Goal: Task Accomplishment & Management: Use online tool/utility

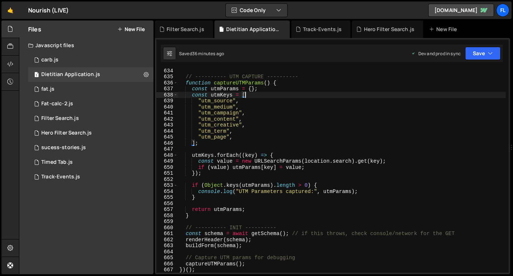
type textarea "})();"
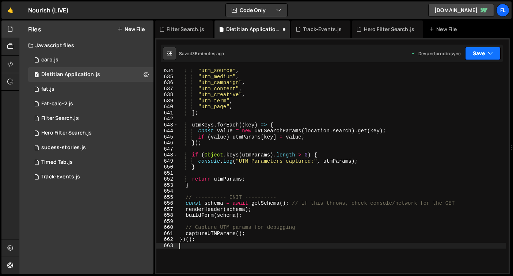
click at [479, 56] on button "Save" at bounding box center [482, 53] width 35 height 13
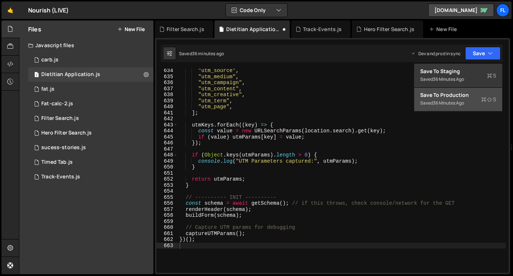
click at [431, 106] on div "Saved 36 minutes ago" at bounding box center [458, 103] width 76 height 9
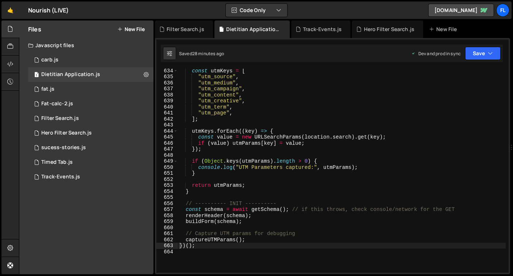
click at [301, 135] on div "const utmKeys = [ "utm_source" , "utm_medium" , "utm_campaign" , "utm_content" …" at bounding box center [342, 176] width 328 height 216
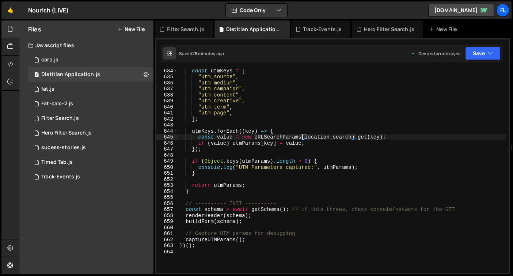
type textarea "})();"
paste textarea
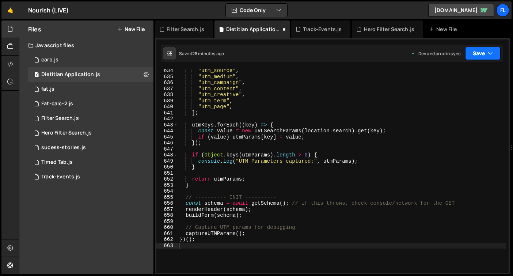
click at [479, 54] on button "Save" at bounding box center [482, 53] width 35 height 13
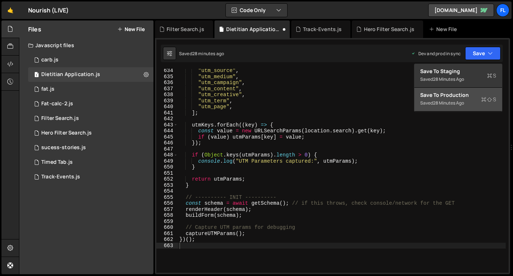
click at [448, 97] on div "Save to Production S" at bounding box center [458, 94] width 76 height 7
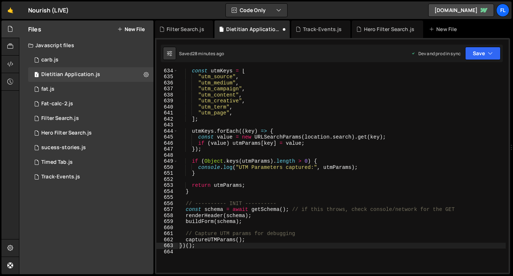
scroll to position [3817, 0]
click at [298, 193] on div "const utmKeys = [ "utm_source" , "utm_medium" , "utm_campaign" , "utm_content" …" at bounding box center [342, 176] width 328 height 216
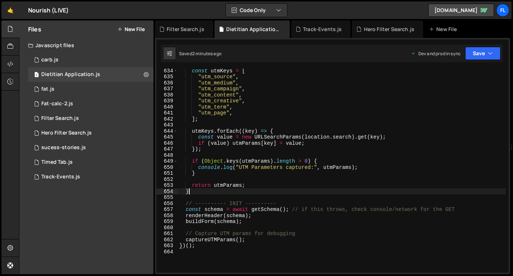
type textarea "})();"
paste textarea
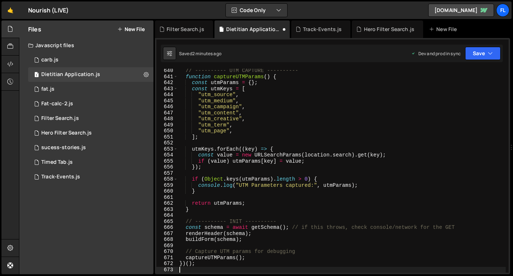
scroll to position [3859, 0]
click at [476, 54] on button "Save" at bounding box center [482, 53] width 35 height 13
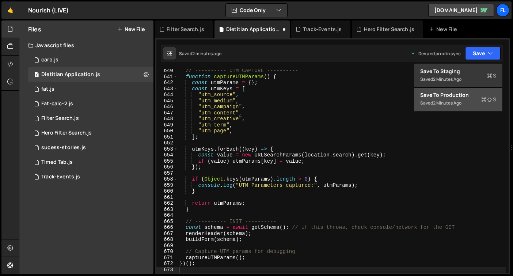
click at [442, 96] on div "Save to Production S" at bounding box center [458, 94] width 76 height 7
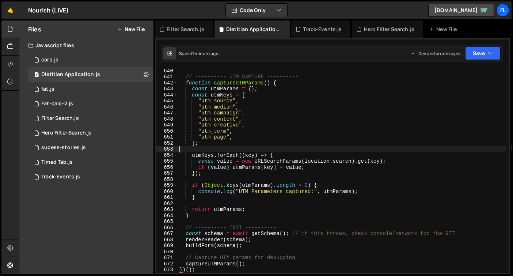
click at [242, 150] on div "// ---------- UTM CAPTURE ---------- function captureUTMParams ( ) { const utmP…" at bounding box center [342, 176] width 328 height 216
type textarea "})();"
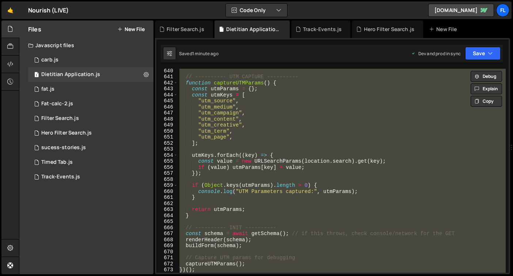
paste textarea
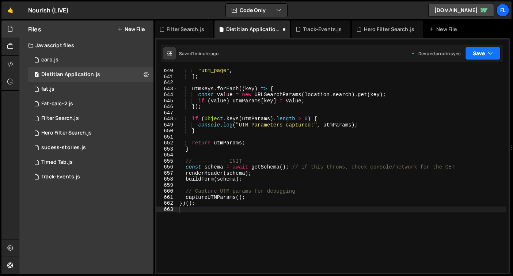
click at [494, 52] on button "Save" at bounding box center [482, 53] width 35 height 13
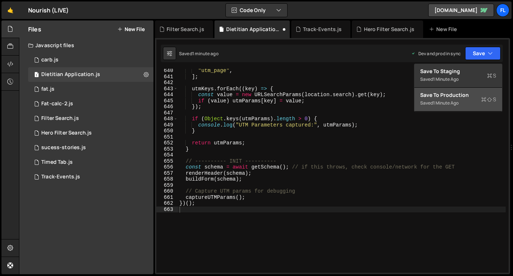
click at [458, 99] on div "Saved 1 minute ago" at bounding box center [458, 103] width 76 height 9
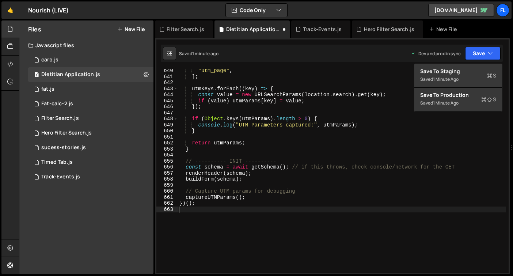
scroll to position [3853, 0]
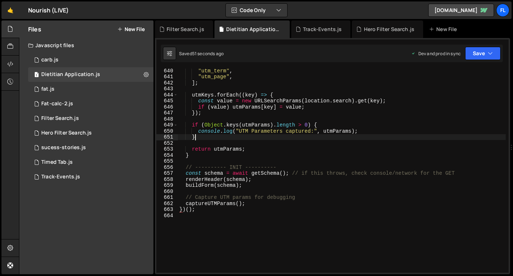
click at [315, 137] on div ""utm_term" , "utm_page" , ] ; utmKeys . forEach (( key ) => { const value = new…" at bounding box center [342, 176] width 328 height 216
type textarea "})();"
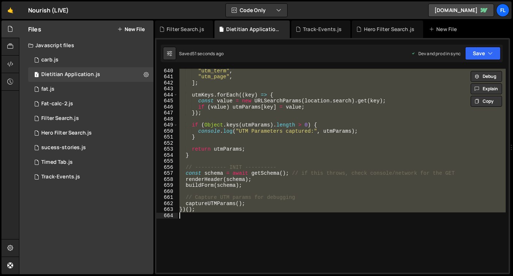
paste textarea
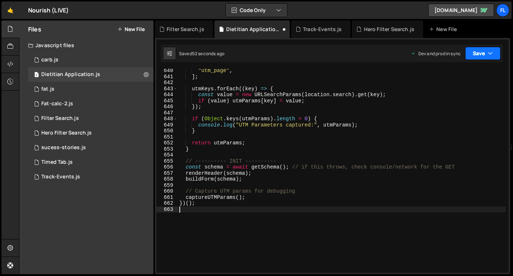
click at [482, 55] on button "Save" at bounding box center [482, 53] width 35 height 13
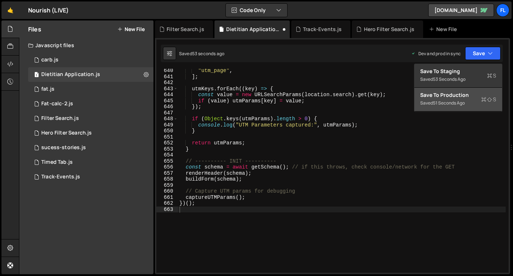
click at [445, 96] on div "Save to Production S" at bounding box center [458, 94] width 76 height 7
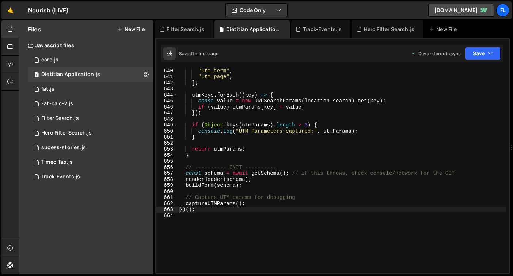
click at [278, 144] on div ""utm_term" , "utm_page" , ] ; utmKeys . forEach (( key ) => { const value = new…" at bounding box center [342, 176] width 328 height 216
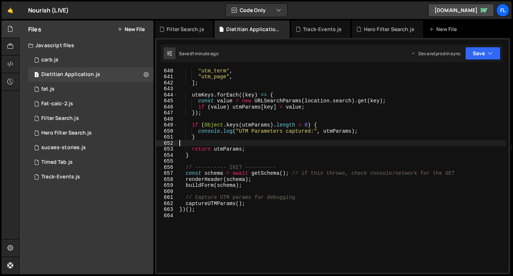
type textarea "})();"
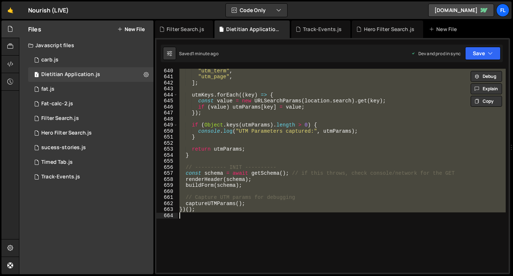
paste textarea
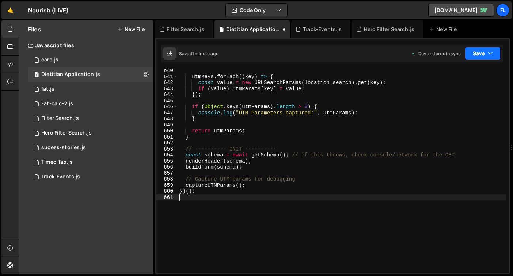
click at [484, 54] on button "Save" at bounding box center [482, 53] width 35 height 13
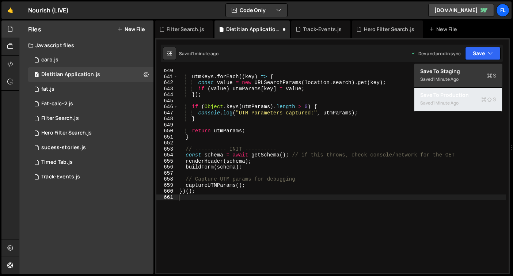
click at [468, 99] on div "Saved 1 minute ago" at bounding box center [458, 103] width 76 height 9
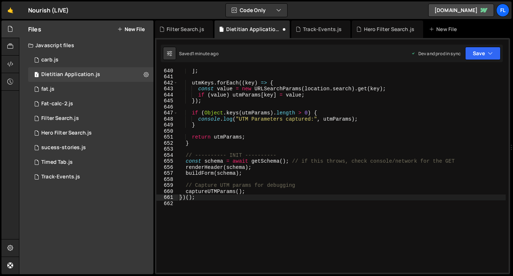
scroll to position [3853, 0]
click at [248, 132] on div "] ; utmKeys . forEach (( key ) => { const value = new URLSearchParams ( locatio…" at bounding box center [342, 176] width 328 height 216
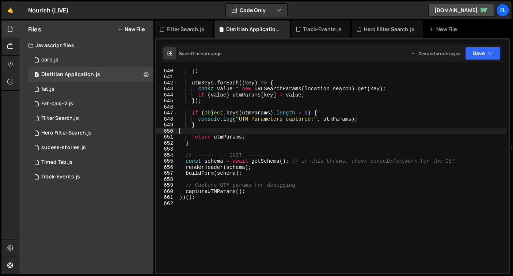
type textarea "})();"
paste textarea
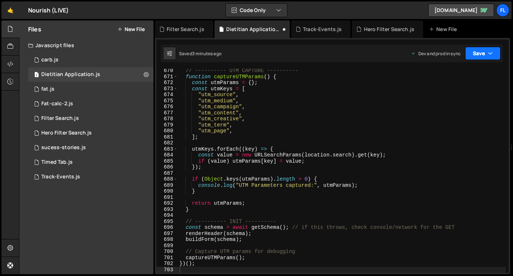
click at [469, 52] on button "Save" at bounding box center [482, 53] width 35 height 13
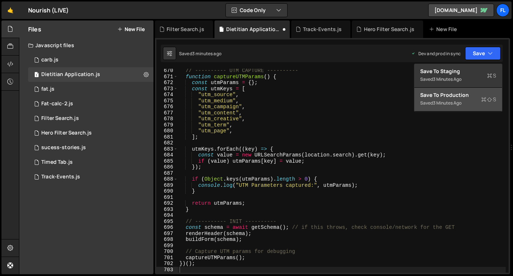
click at [466, 91] on button "Save to Production S Saved 3 minutes ago" at bounding box center [458, 100] width 88 height 24
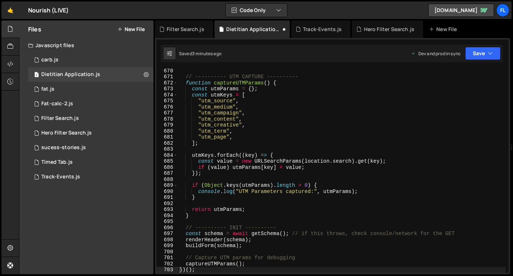
scroll to position [4034, 0]
